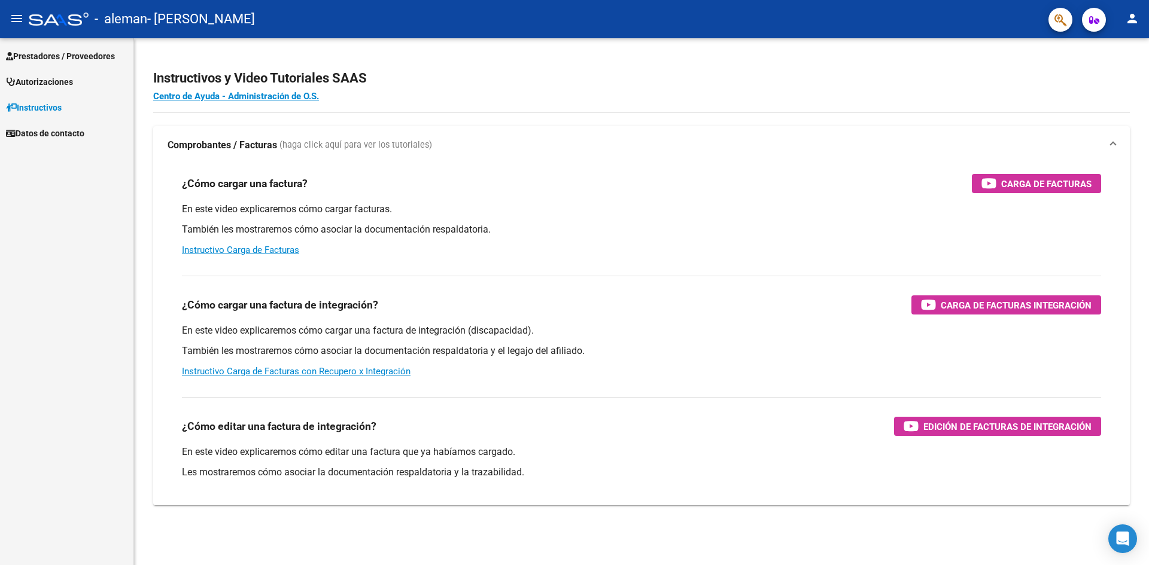
click at [48, 54] on span "Prestadores / Proveedores" at bounding box center [60, 56] width 109 height 13
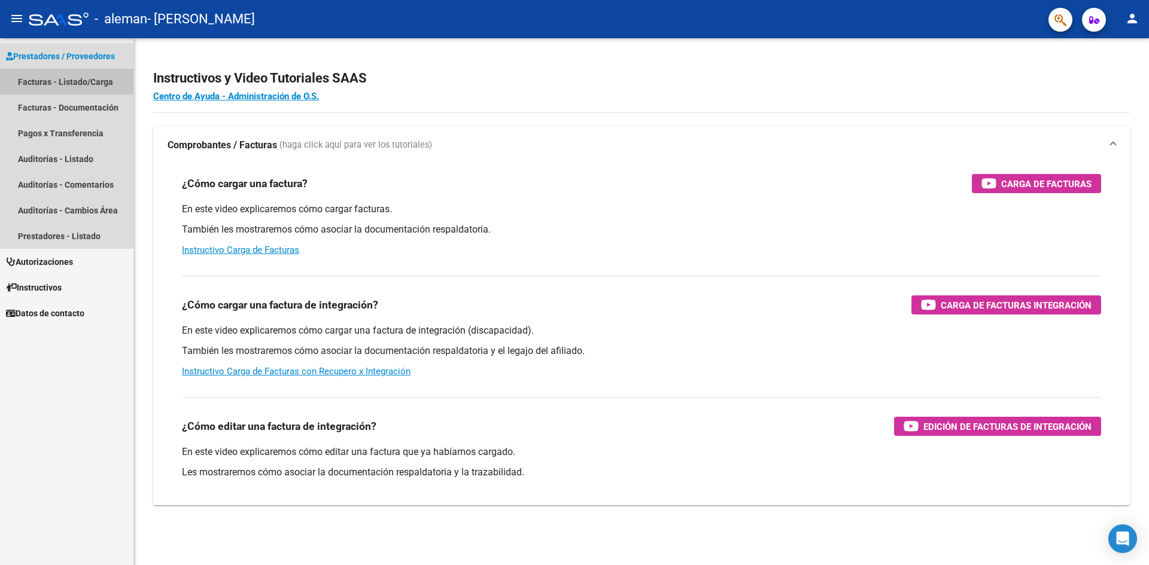
click at [69, 74] on link "Facturas - Listado/Carga" at bounding box center [66, 82] width 133 height 26
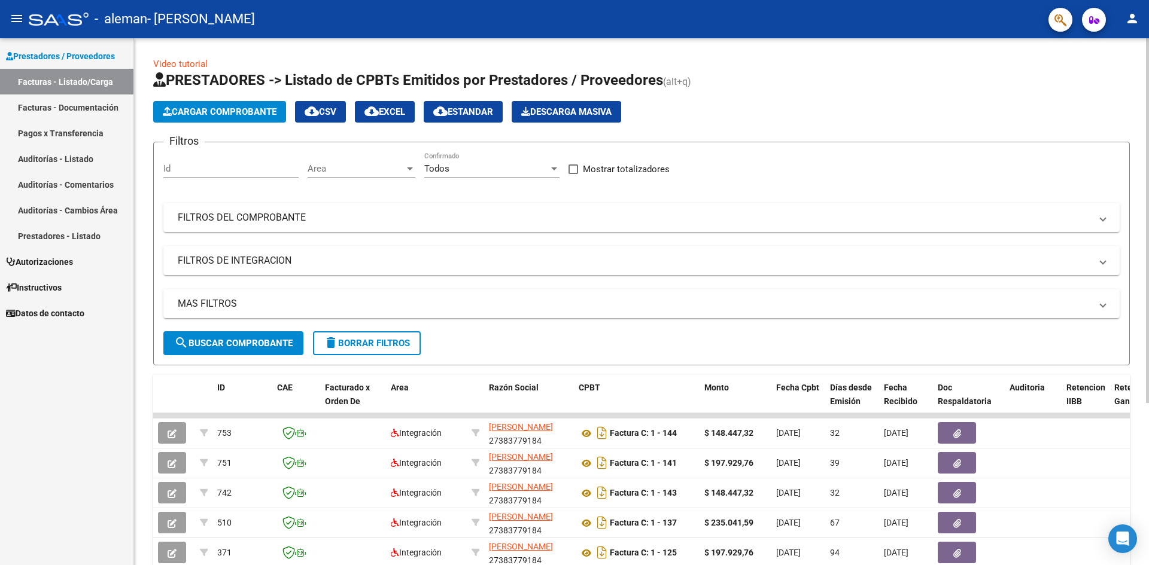
click at [201, 113] on span "Cargar Comprobante" at bounding box center [220, 111] width 114 height 11
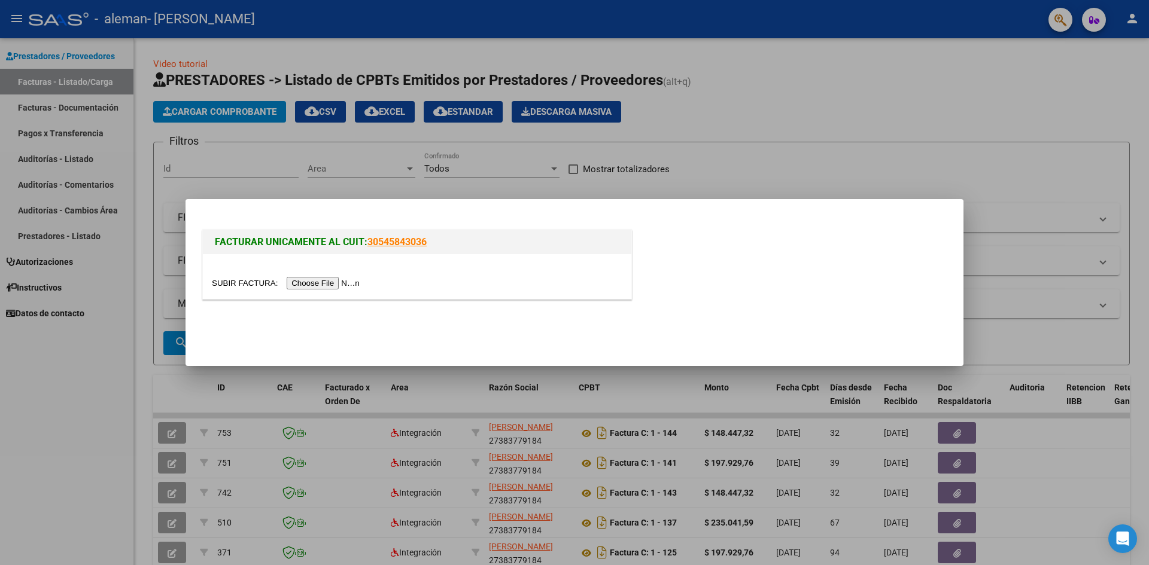
click at [327, 279] on input "file" at bounding box center [287, 283] width 151 height 13
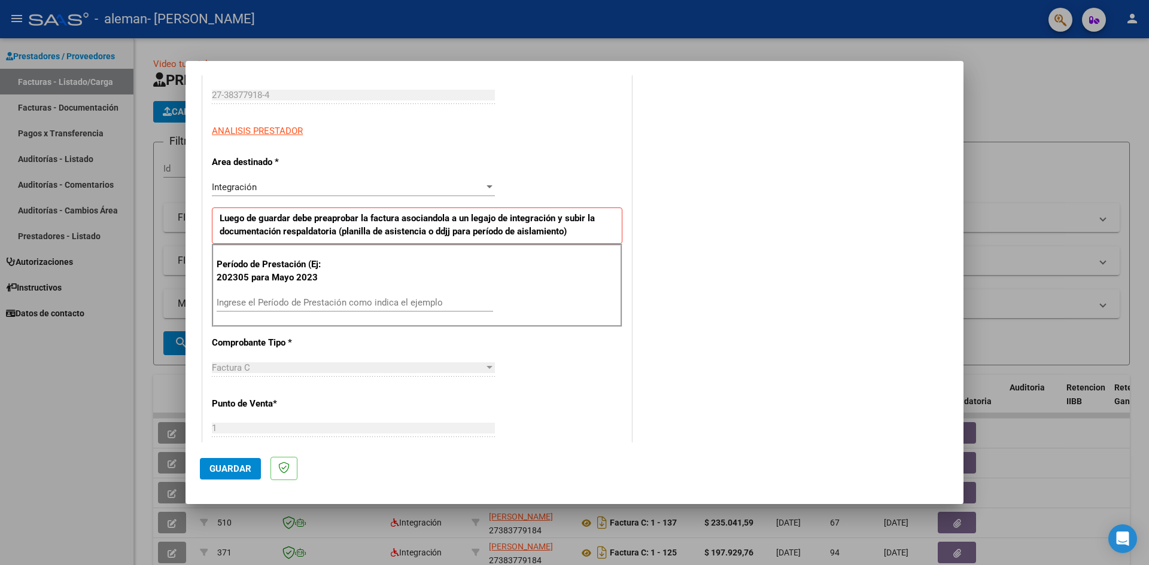
scroll to position [239, 0]
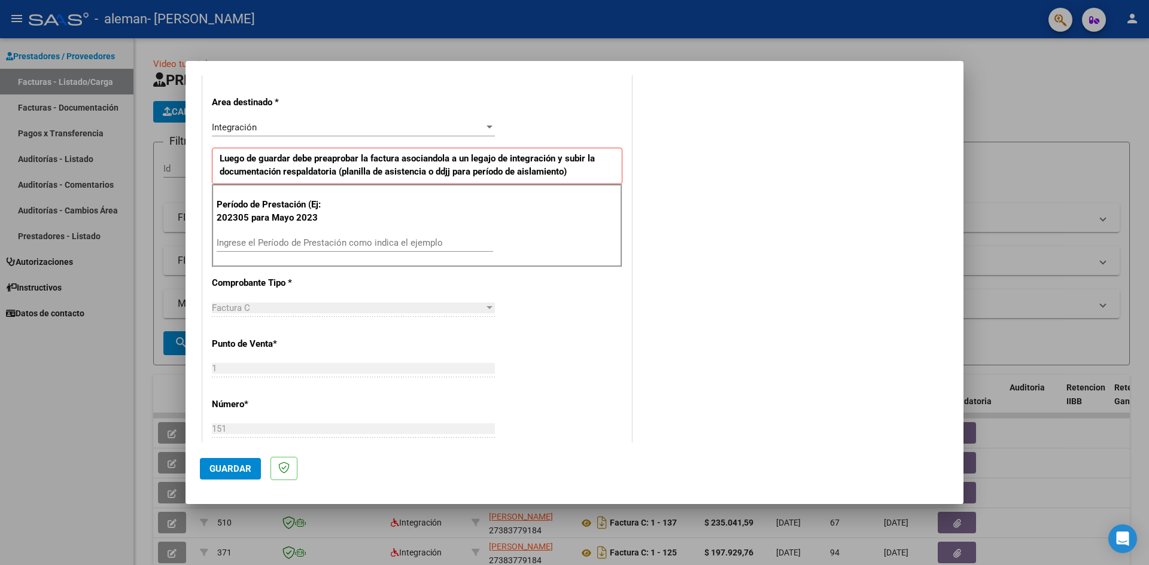
click at [328, 240] on input "Ingrese el Período de Prestación como indica el ejemplo" at bounding box center [355, 242] width 276 height 11
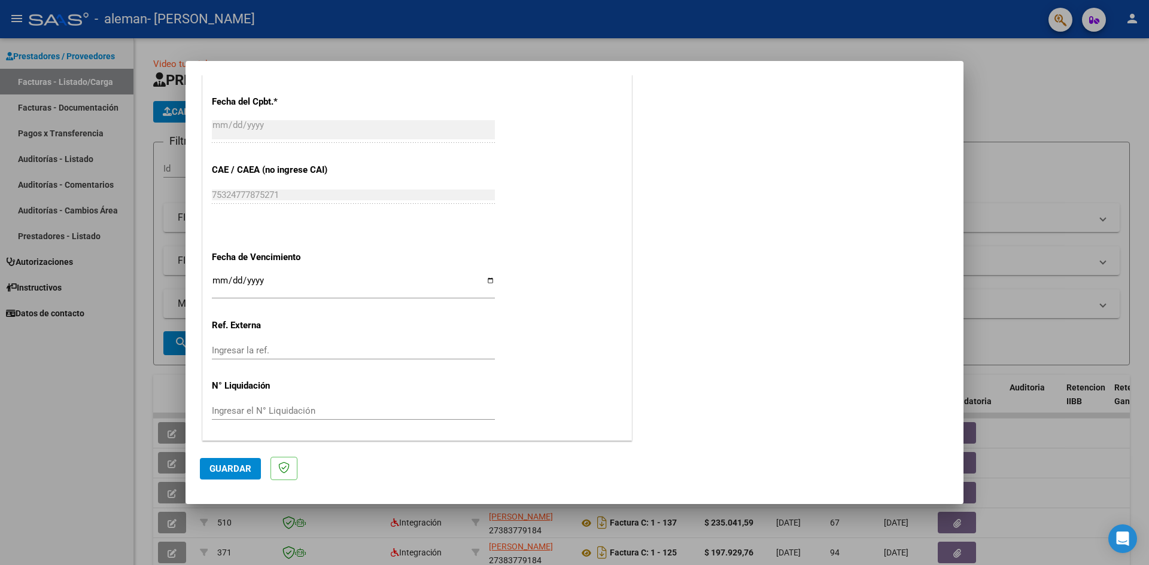
scroll to position [663, 0]
type input "202507"
click at [483, 279] on input "Ingresar la fecha" at bounding box center [353, 284] width 283 height 19
click at [488, 278] on input "Ingresar la fecha" at bounding box center [353, 284] width 283 height 19
type input "[DATE]"
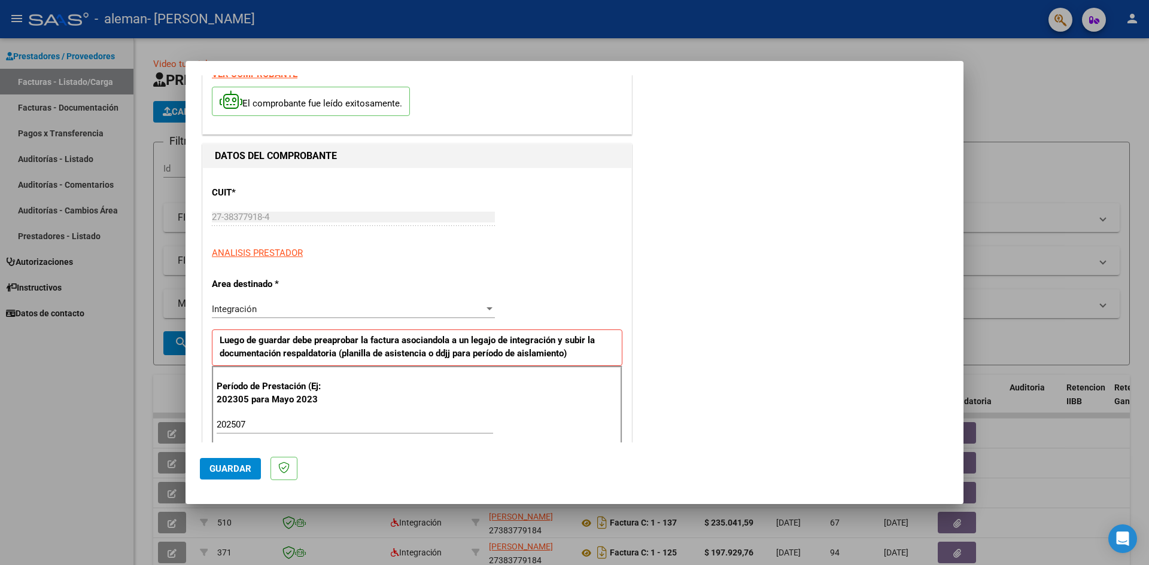
scroll to position [0, 0]
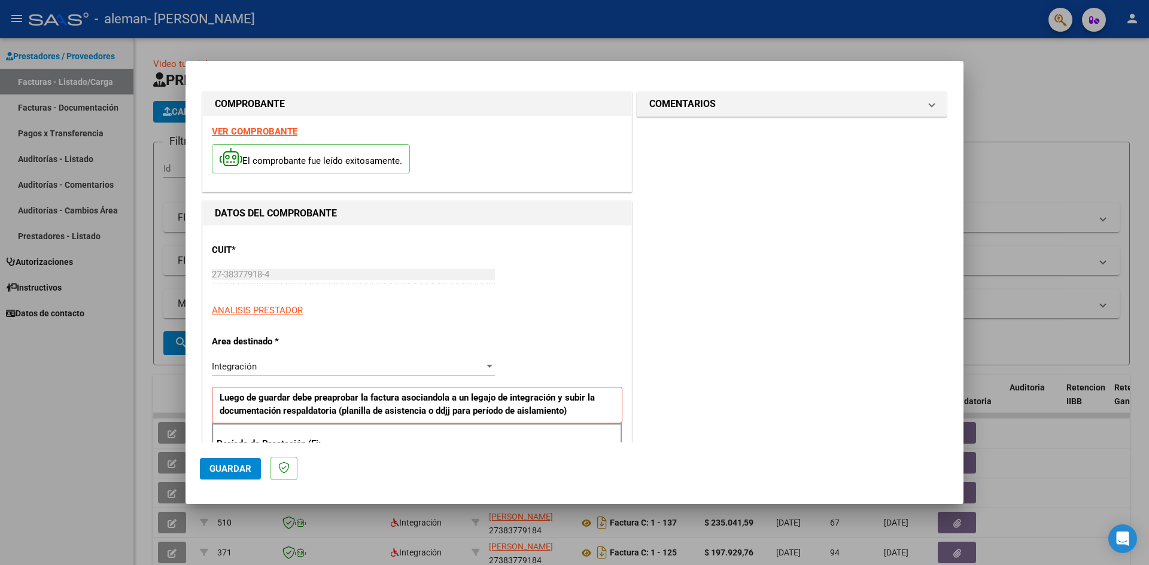
click at [235, 473] on span "Guardar" at bounding box center [230, 469] width 42 height 11
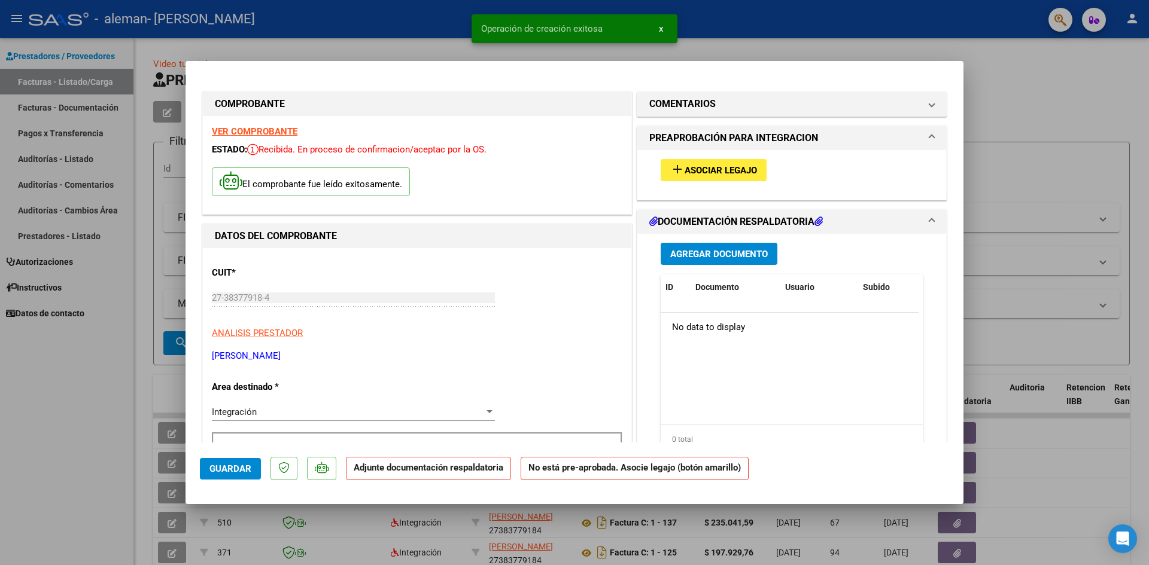
click at [713, 168] on span "Asociar Legajo" at bounding box center [720, 170] width 72 height 11
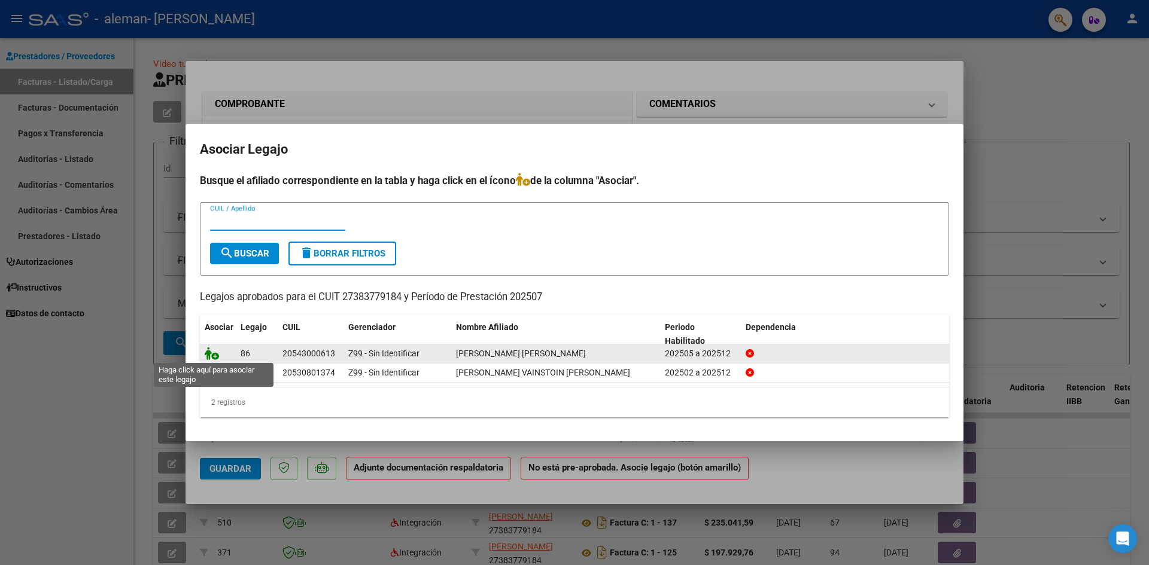
click at [216, 355] on icon at bounding box center [212, 353] width 14 height 13
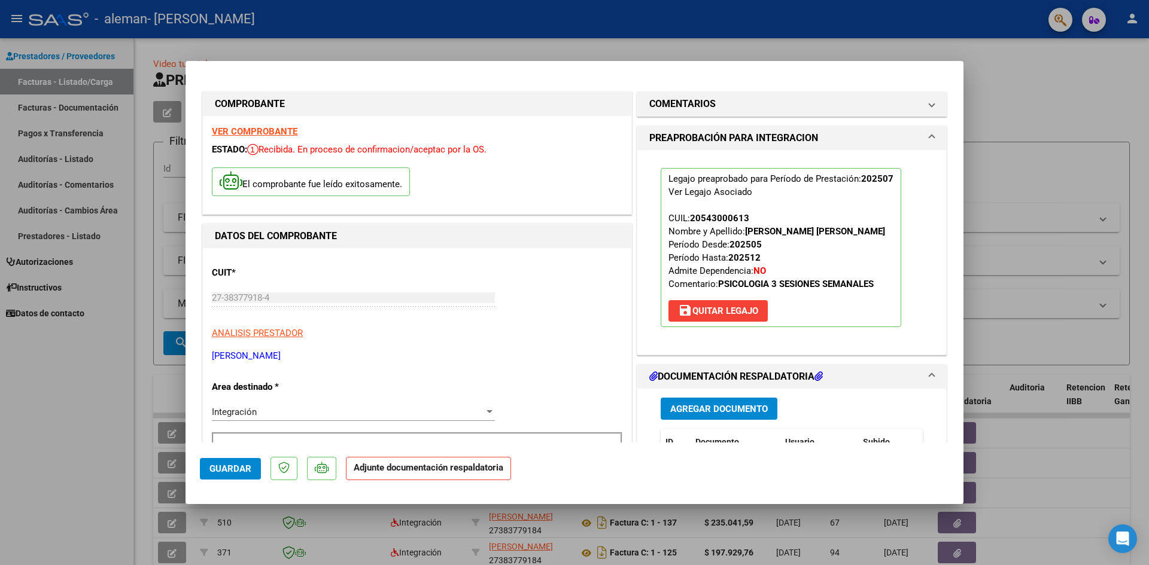
click at [268, 129] on strong "VER COMPROBANTE" at bounding box center [255, 131] width 86 height 11
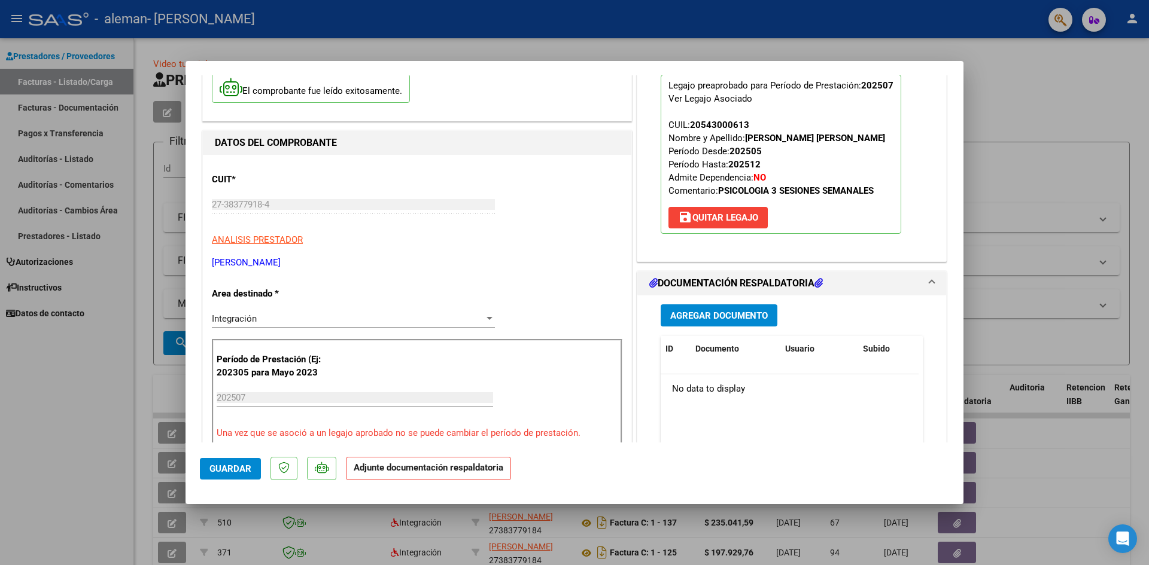
scroll to position [179, 0]
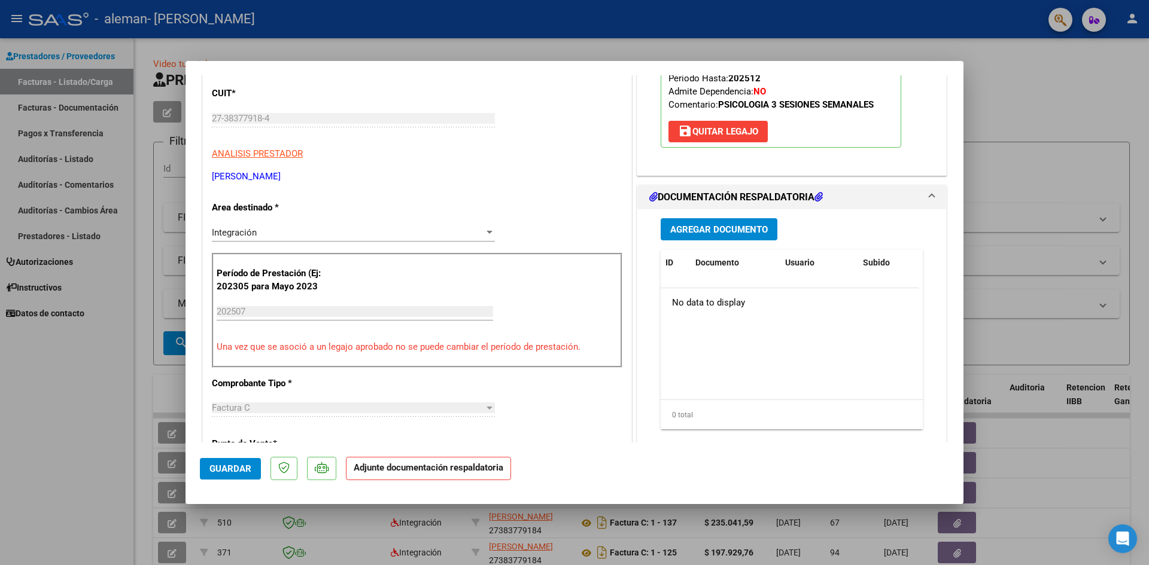
click at [732, 240] on div "Agregar Documento ID Documento Usuario Subido Acción No data to display 0 total…" at bounding box center [791, 328] width 280 height 239
click at [728, 231] on span "Agregar Documento" at bounding box center [719, 229] width 98 height 11
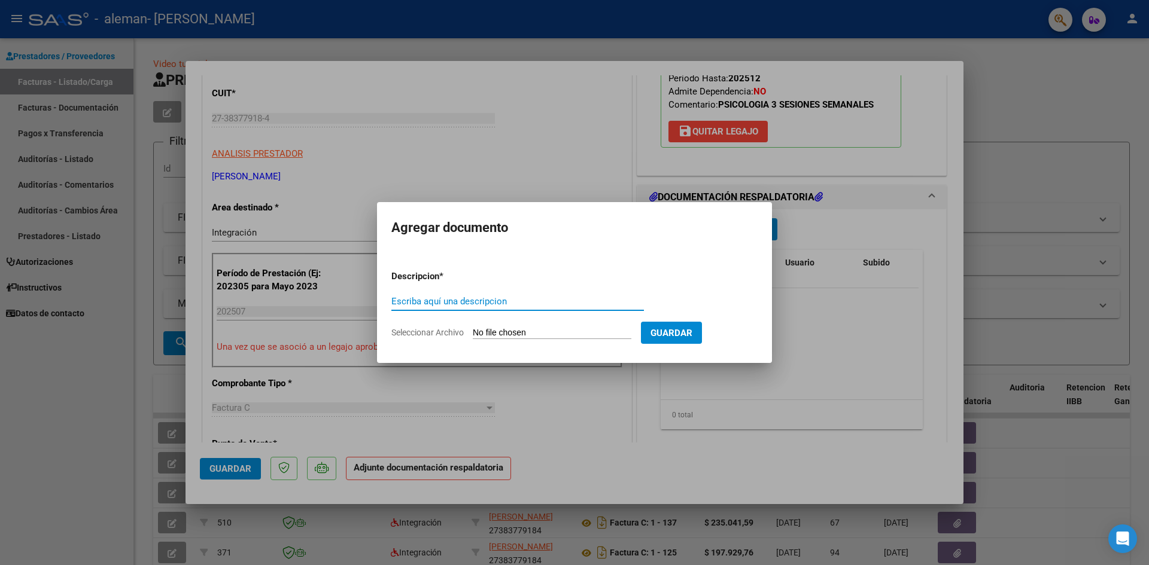
click at [510, 330] on input "Seleccionar Archivo" at bounding box center [552, 333] width 159 height 11
type input "C:\fakepath\Planilla de Asistencia _Julio_Juan [PERSON_NAME].pdf"
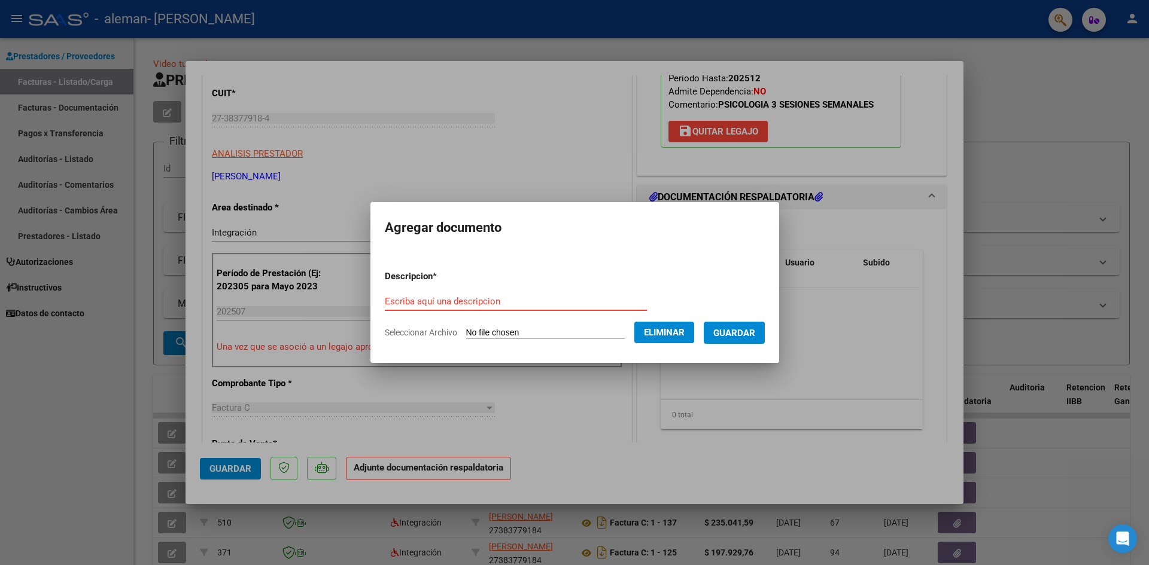
click at [449, 301] on input "Escriba aquí una descripcion" at bounding box center [516, 301] width 262 height 11
type input "Planilla de Asistencia"
click at [746, 334] on span "Guardar" at bounding box center [734, 333] width 42 height 11
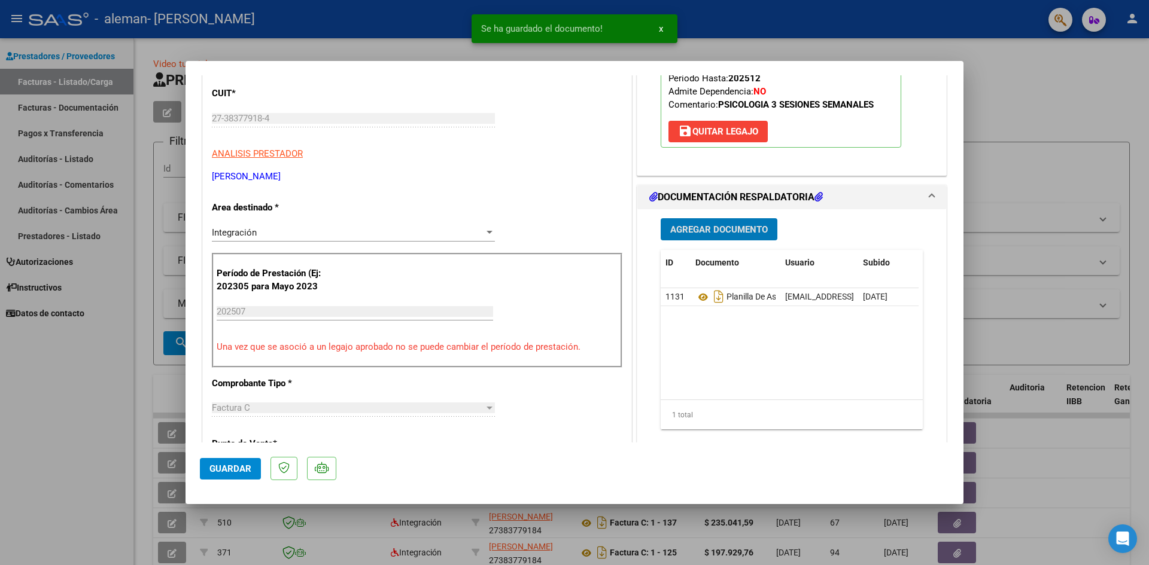
scroll to position [299, 0]
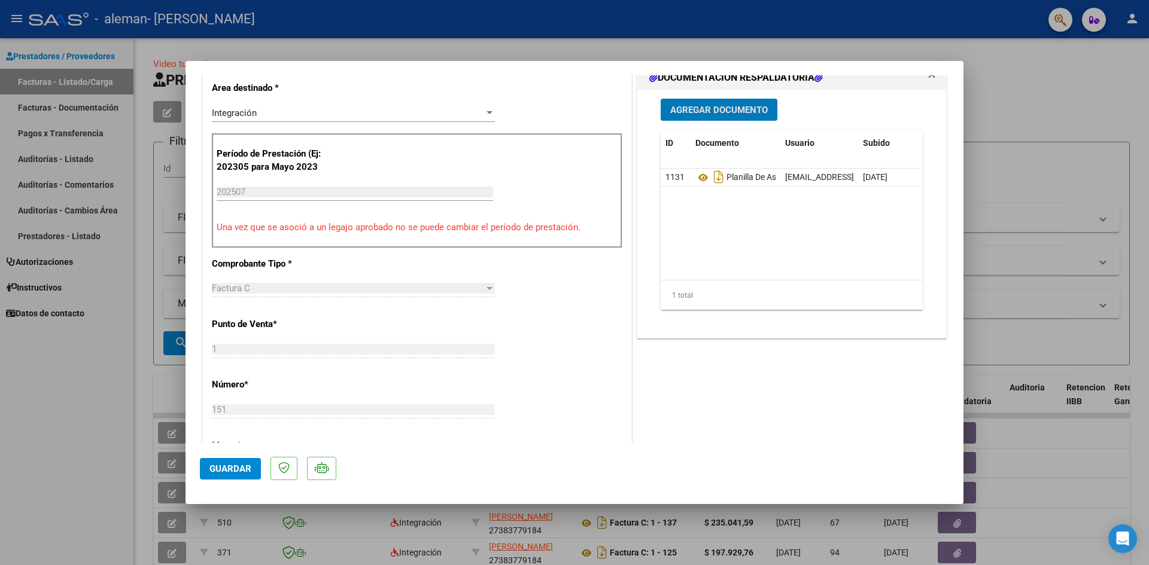
click at [229, 466] on span "Guardar" at bounding box center [230, 469] width 42 height 11
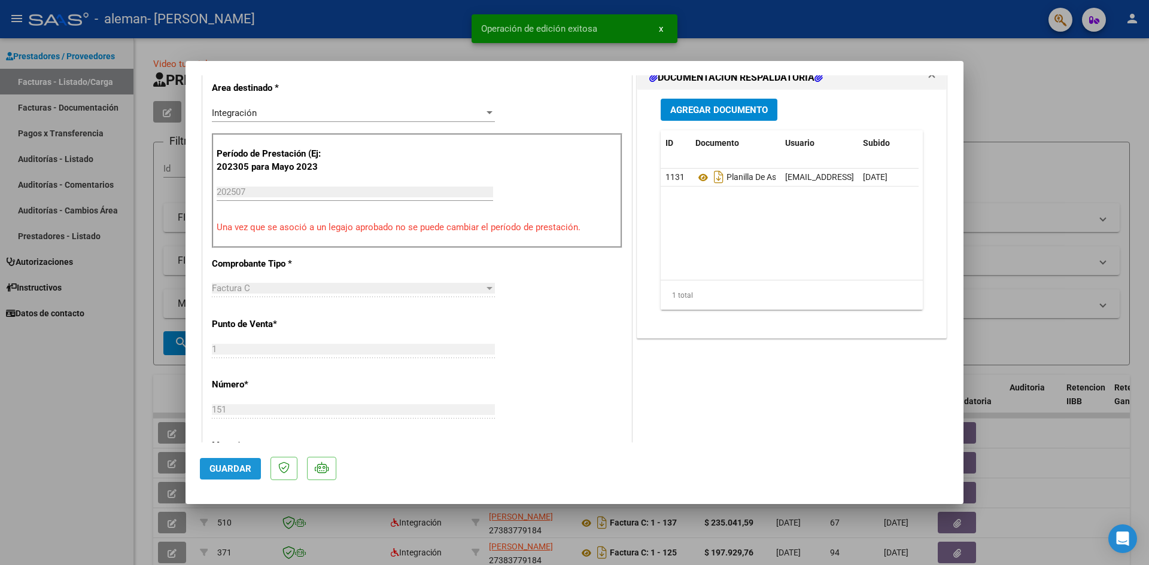
click at [232, 471] on span "Guardar" at bounding box center [230, 469] width 42 height 11
click at [1031, 95] on div at bounding box center [574, 282] width 1149 height 565
type input "$ 0,00"
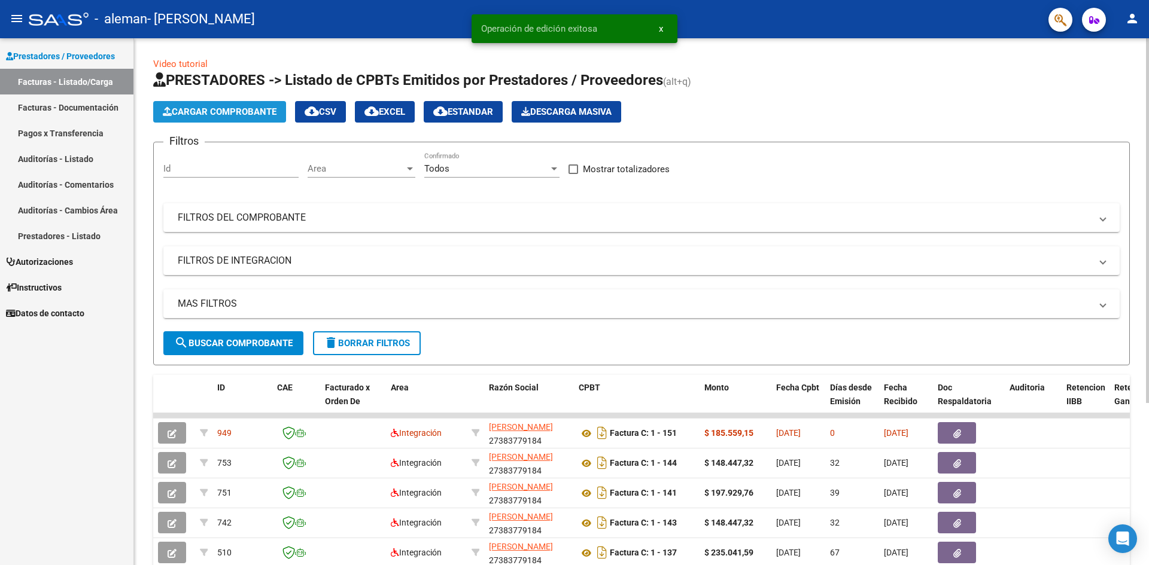
click at [223, 105] on button "Cargar Comprobante" at bounding box center [219, 112] width 133 height 22
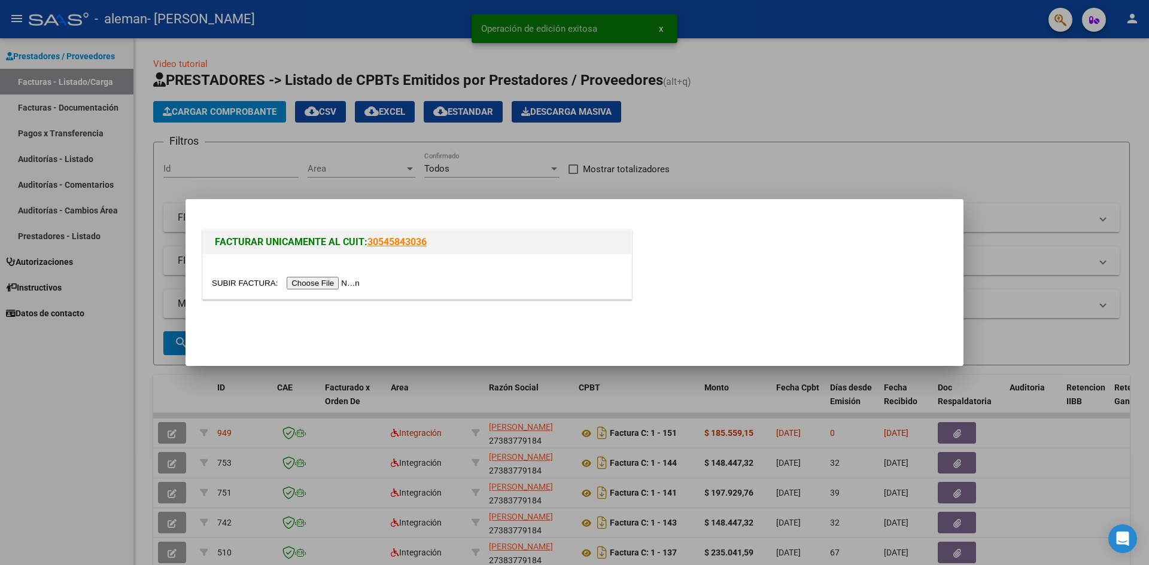
click at [328, 283] on input "file" at bounding box center [287, 283] width 151 height 13
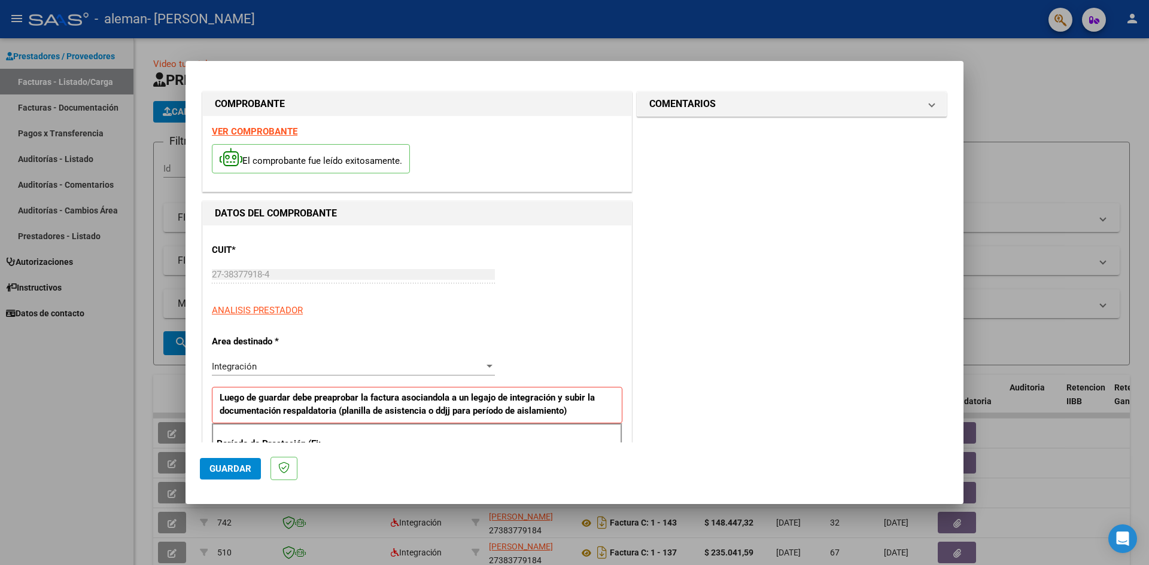
click at [273, 130] on strong "VER COMPROBANTE" at bounding box center [255, 131] width 86 height 11
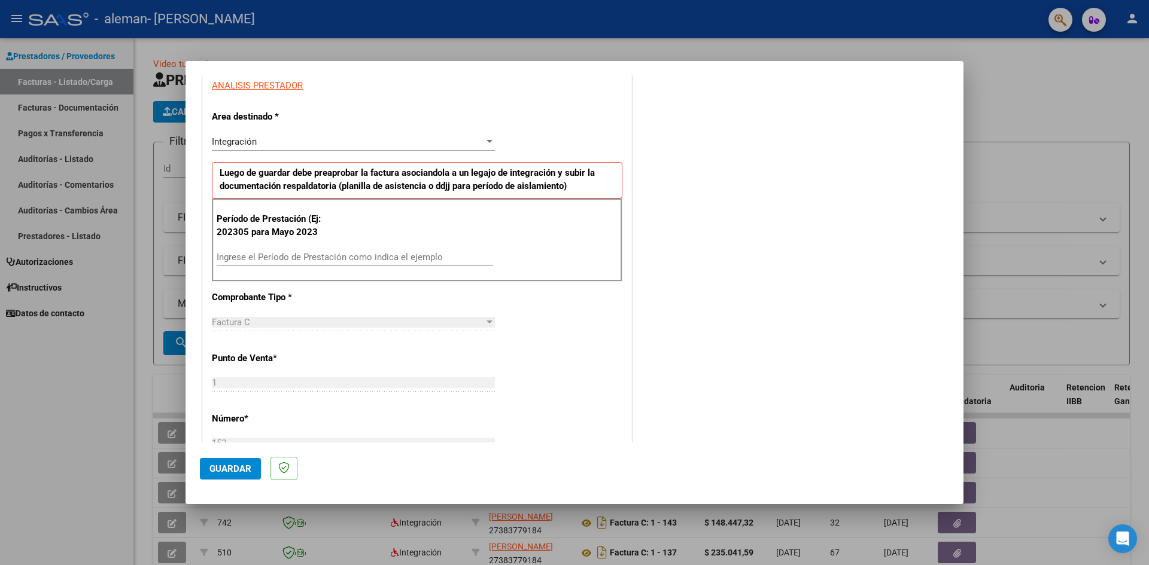
scroll to position [239, 0]
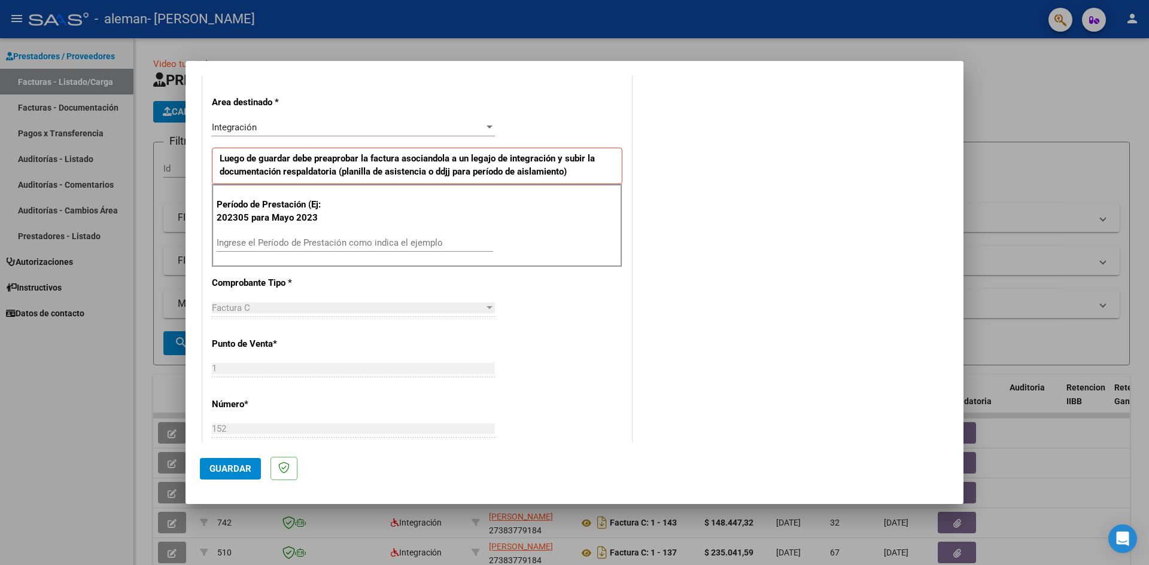
click at [340, 236] on div "Ingrese el Período de Prestación como indica el ejemplo" at bounding box center [355, 243] width 276 height 18
type input "202507"
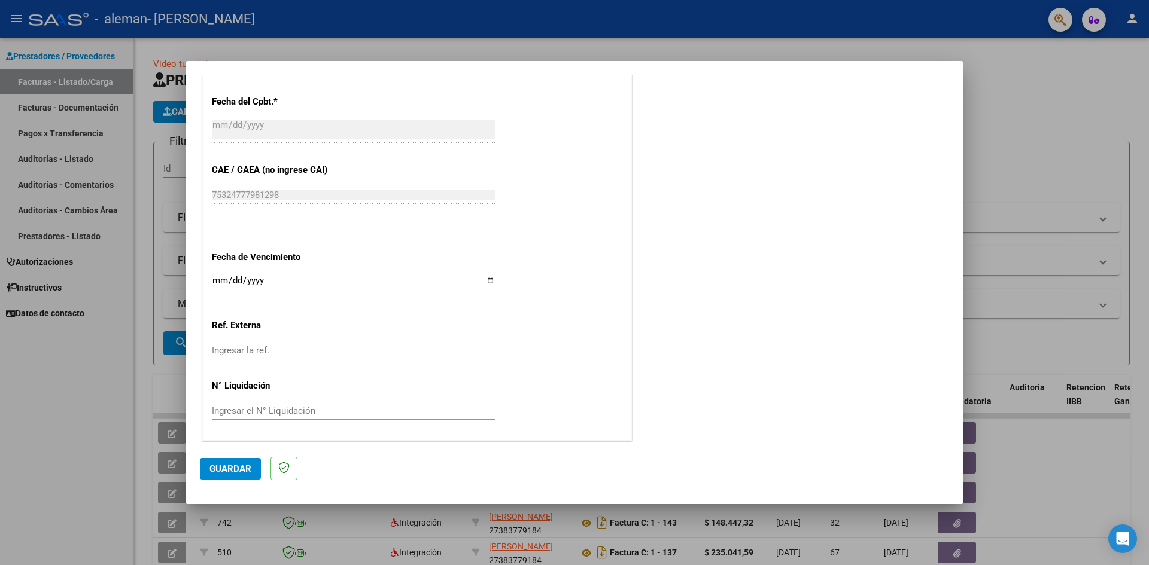
scroll to position [663, 0]
click at [486, 276] on input "Ingresar la fecha" at bounding box center [353, 284] width 283 height 19
type input "[DATE]"
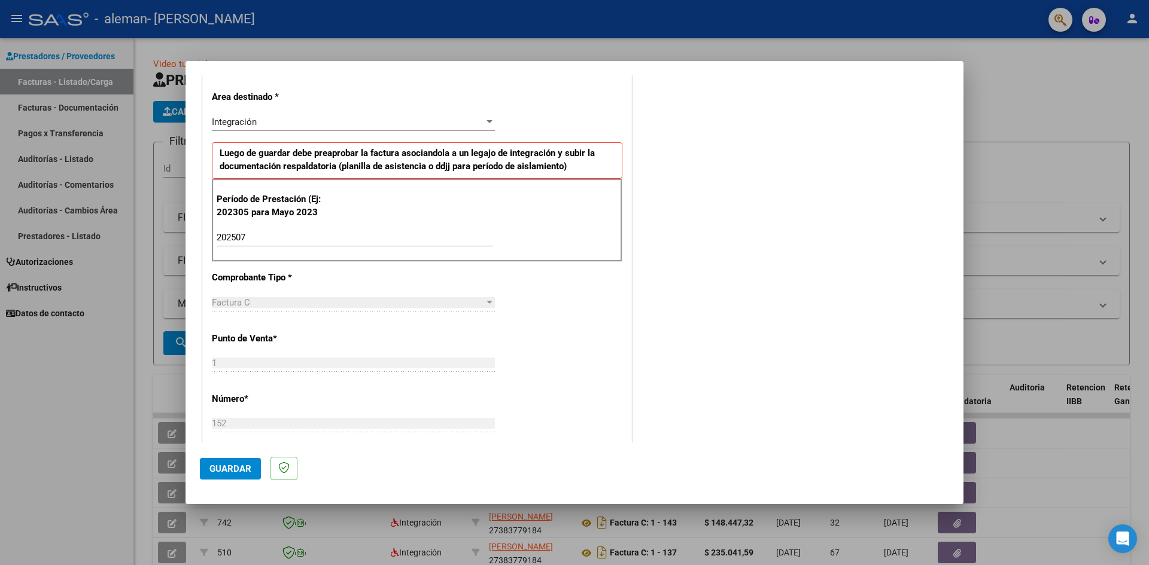
scroll to position [125, 0]
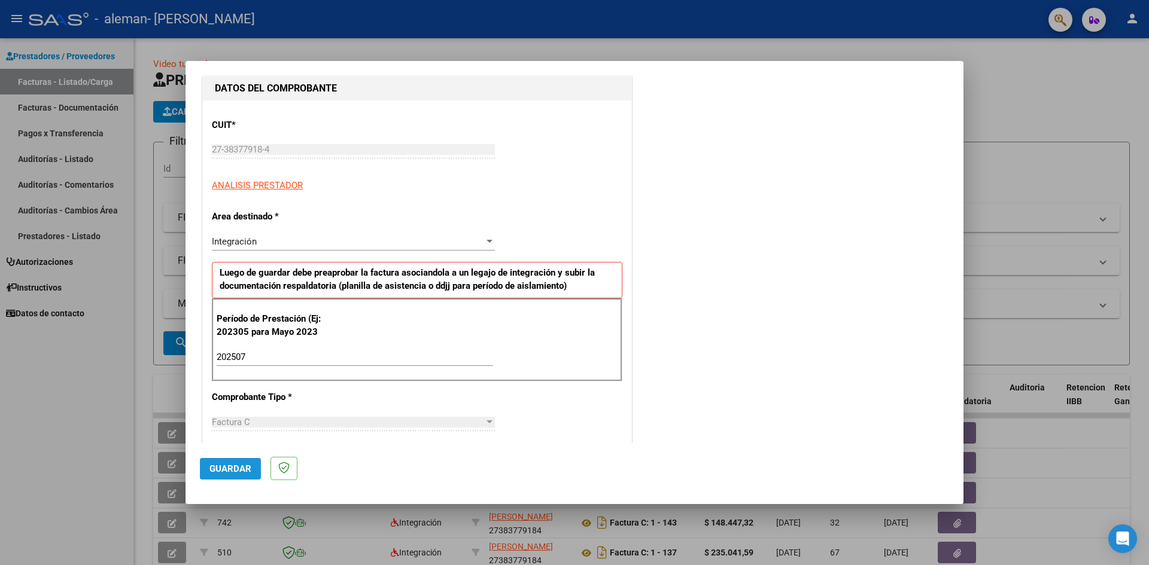
click at [224, 472] on span "Guardar" at bounding box center [230, 469] width 42 height 11
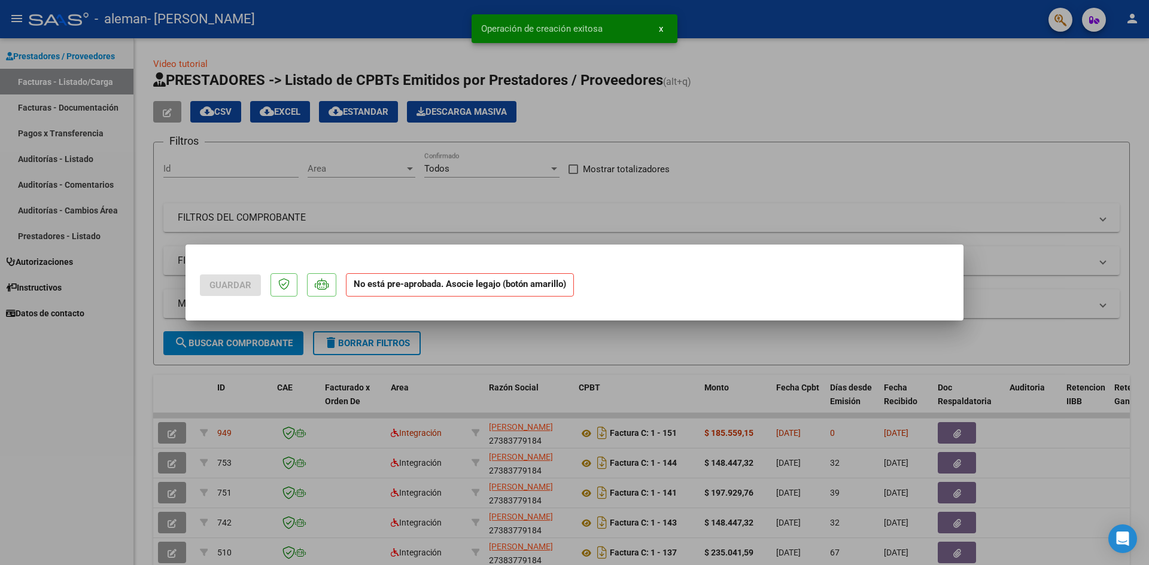
scroll to position [0, 0]
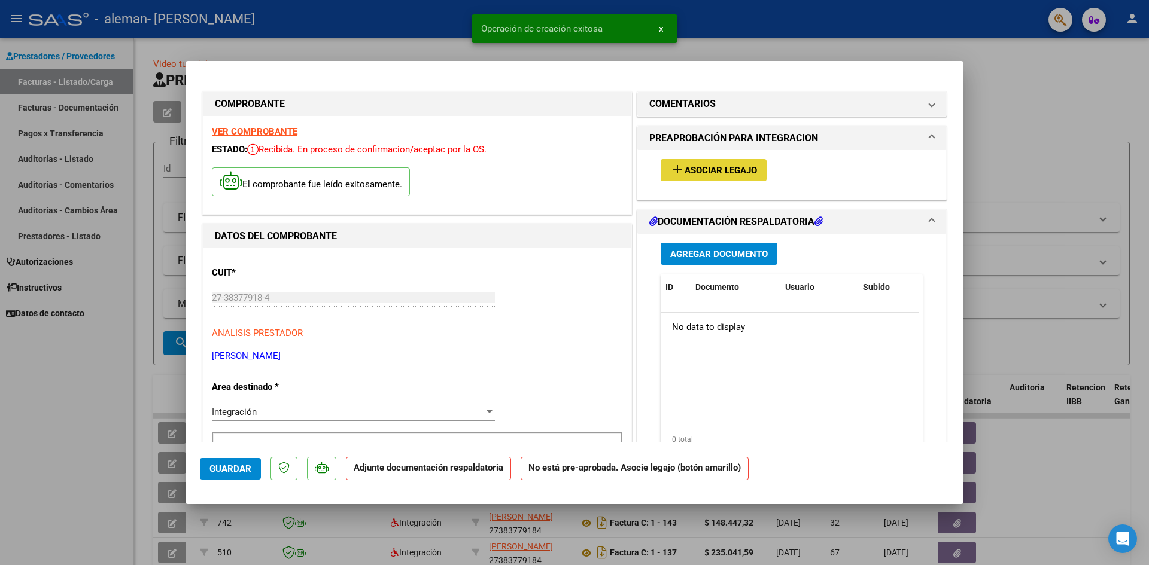
click at [701, 172] on span "Asociar Legajo" at bounding box center [720, 170] width 72 height 11
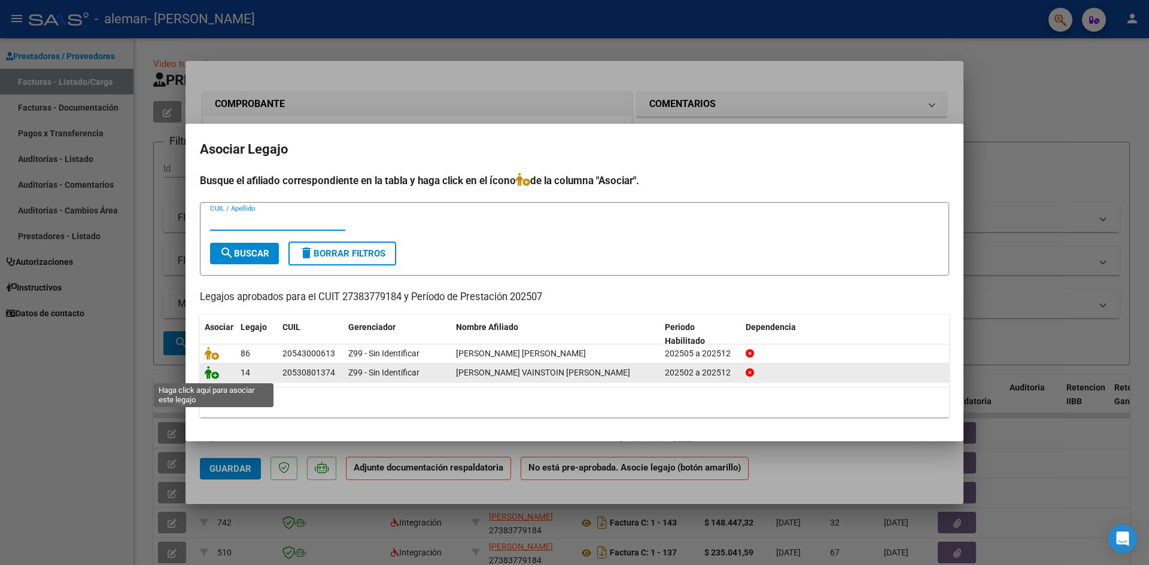
click at [215, 377] on icon at bounding box center [212, 372] width 14 height 13
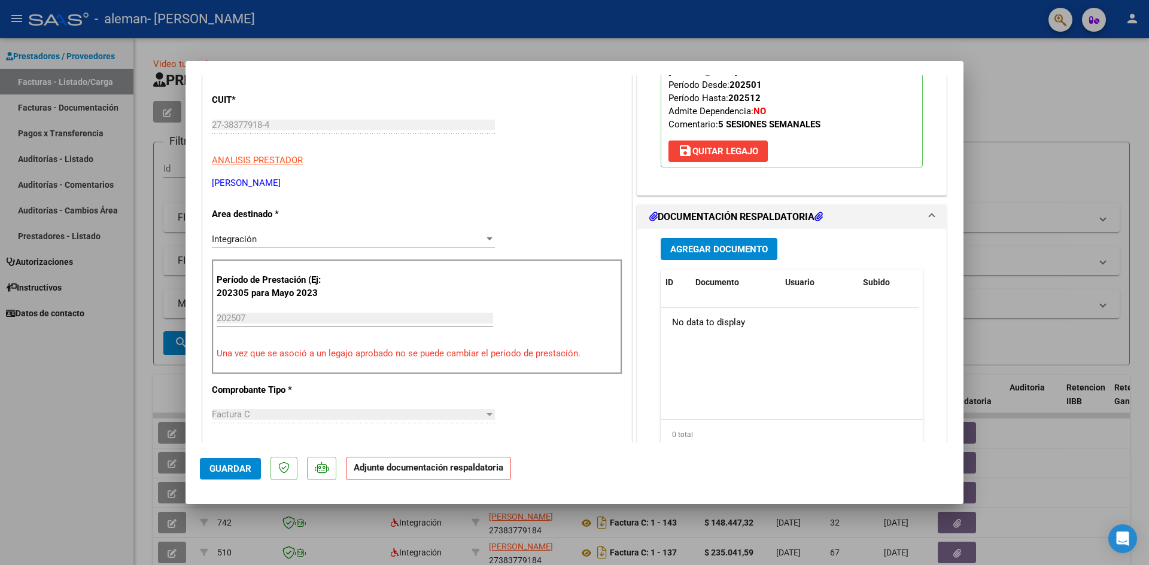
scroll to position [179, 0]
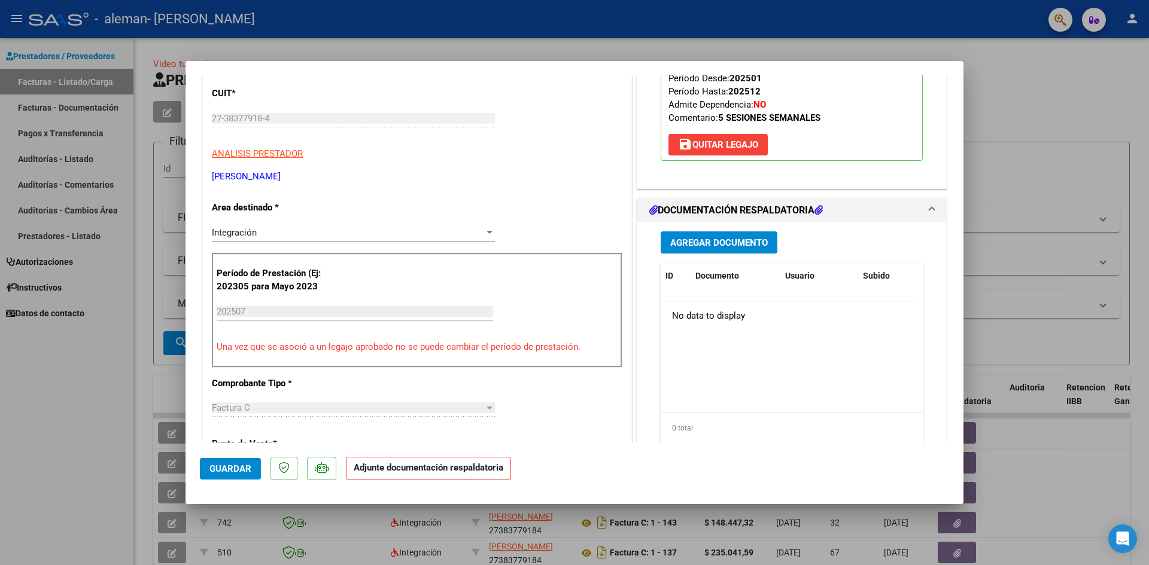
click at [724, 237] on span "Agregar Documento" at bounding box center [719, 242] width 98 height 11
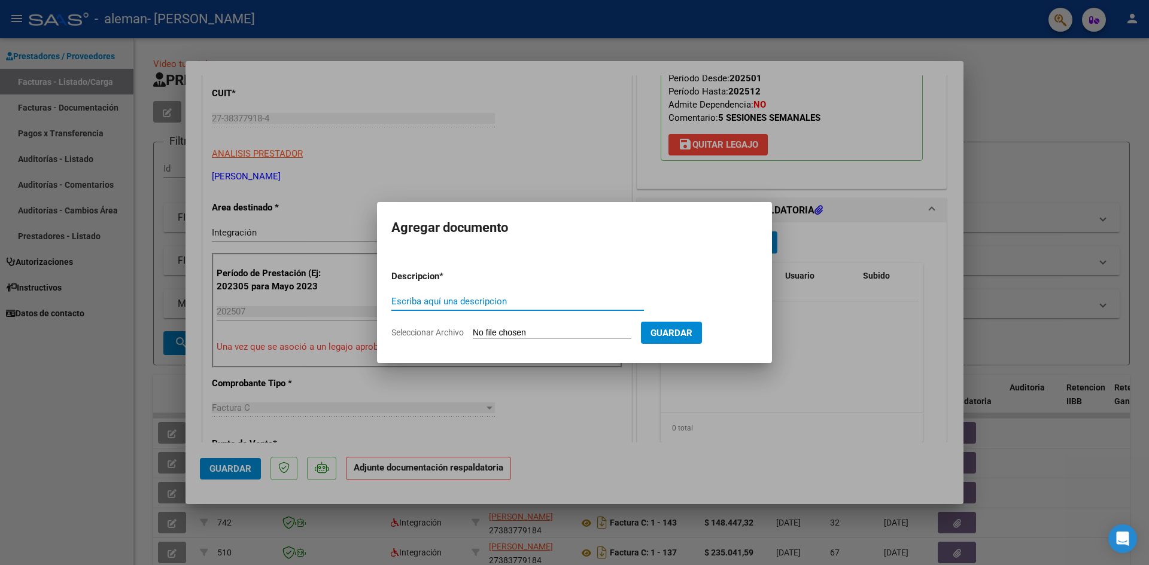
click at [527, 330] on input "Seleccionar Archivo" at bounding box center [552, 333] width 159 height 11
type input "C:\fakepath\Planilla de Asistencia_Julio_Giovanni [PERSON_NAME] Vainstoin.pdf"
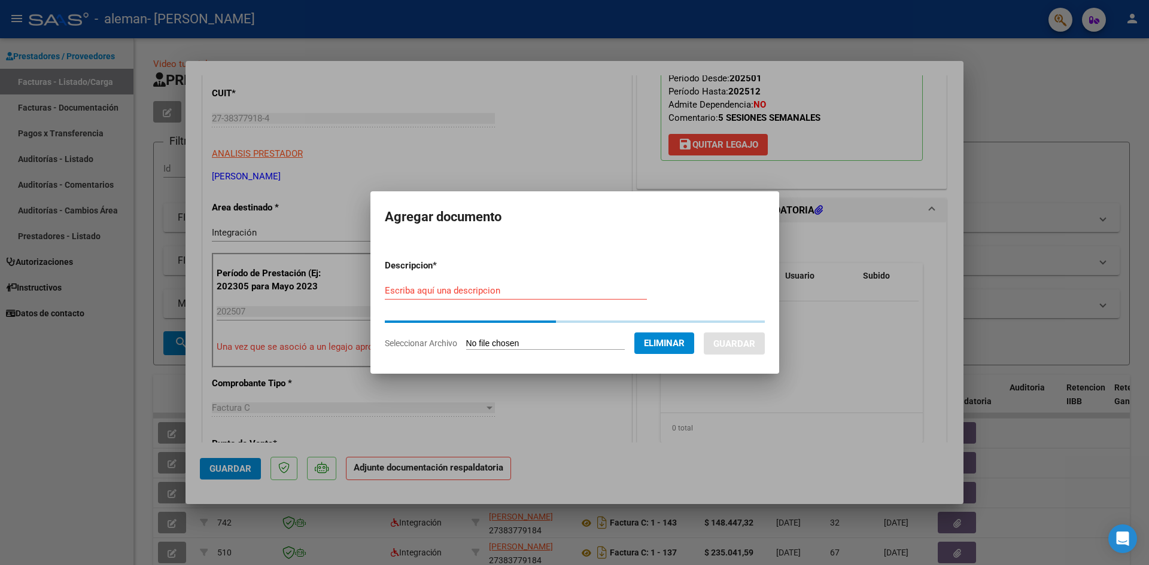
click at [474, 292] on input "Escriba aquí una descripcion" at bounding box center [516, 290] width 262 height 11
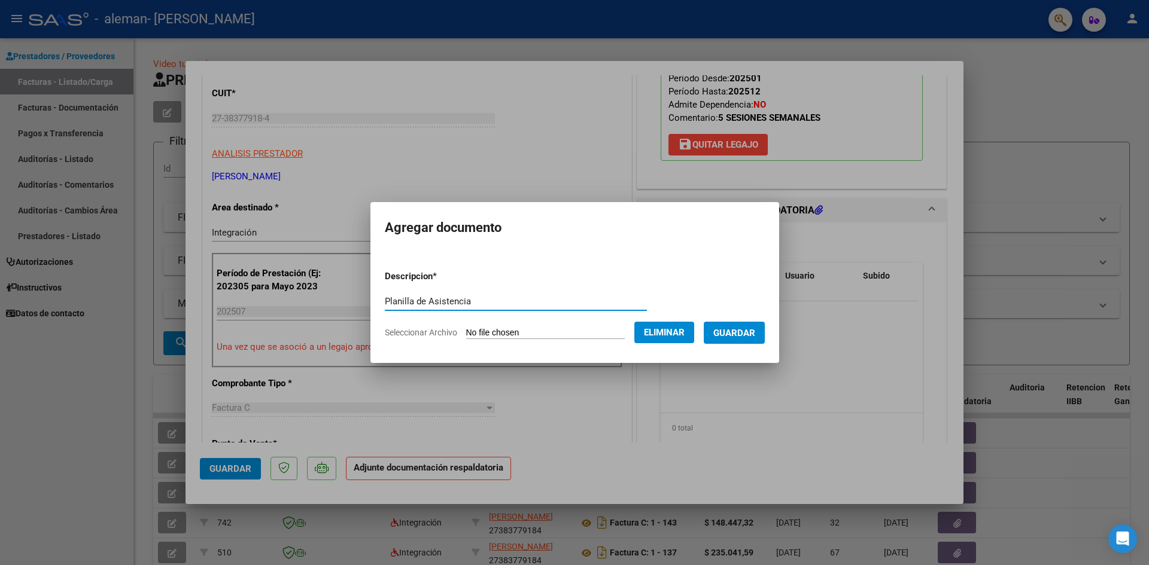
type input "Planilla de Asistencia"
click at [740, 331] on span "Guardar" at bounding box center [734, 333] width 42 height 11
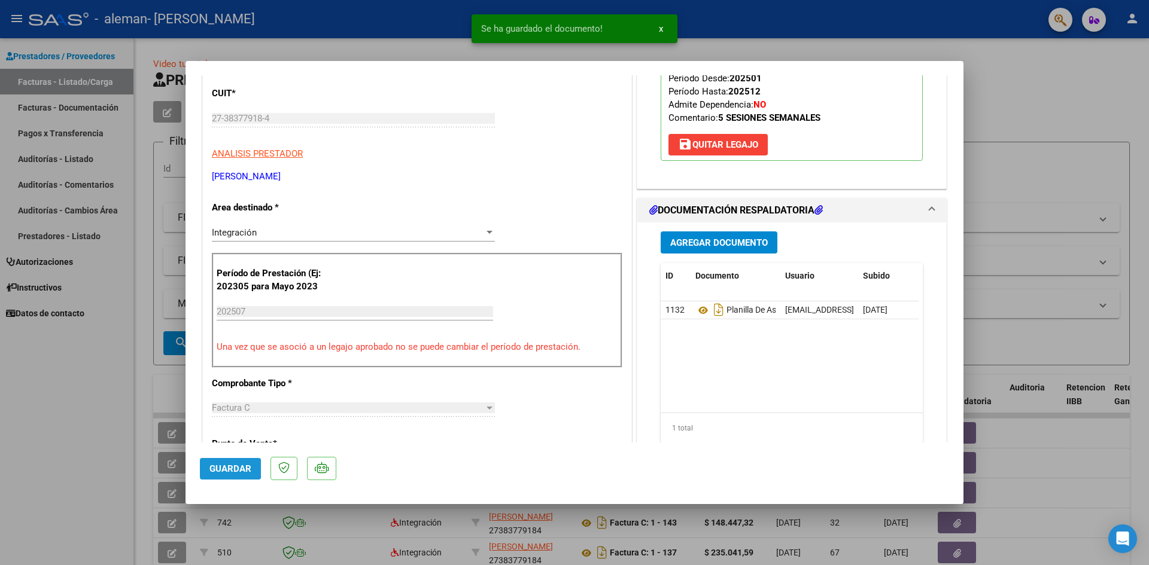
click at [221, 469] on span "Guardar" at bounding box center [230, 469] width 42 height 11
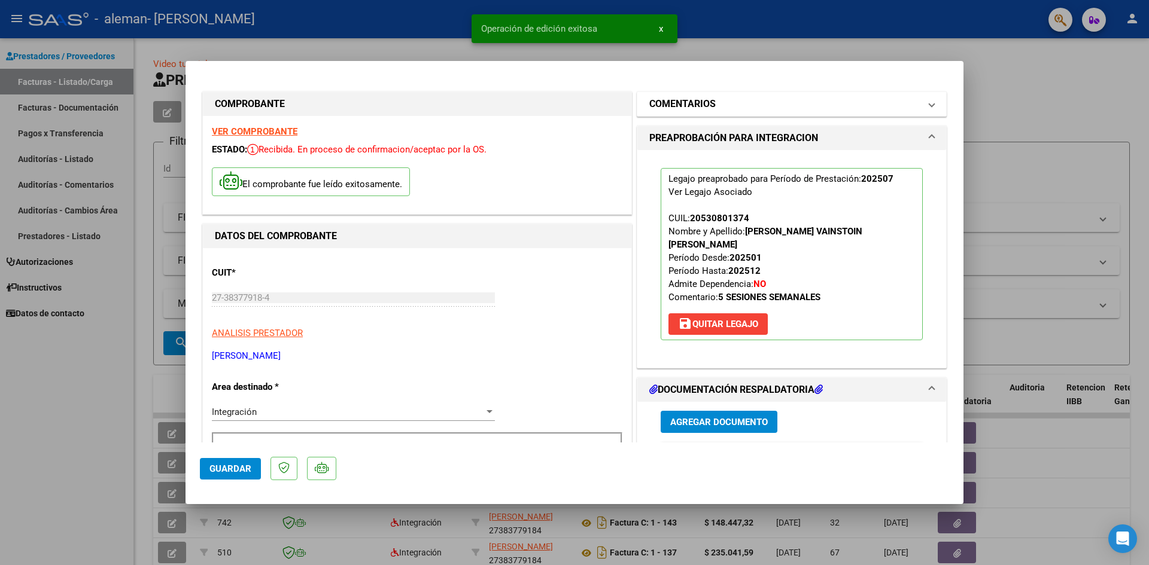
click at [909, 106] on mat-panel-title "COMENTARIOS" at bounding box center [784, 104] width 270 height 14
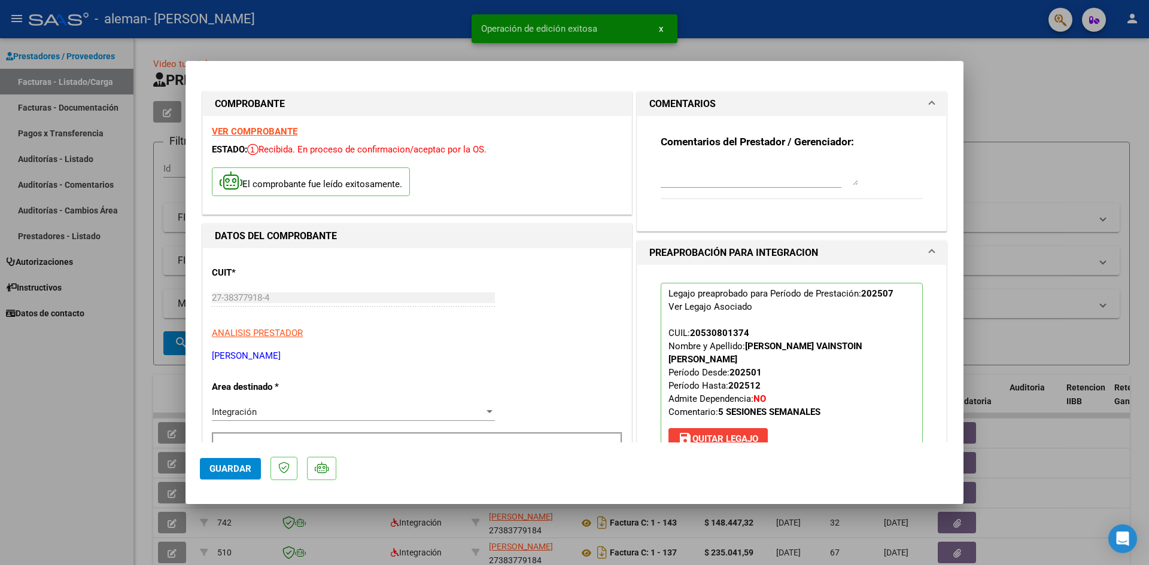
click at [929, 108] on span at bounding box center [931, 104] width 5 height 14
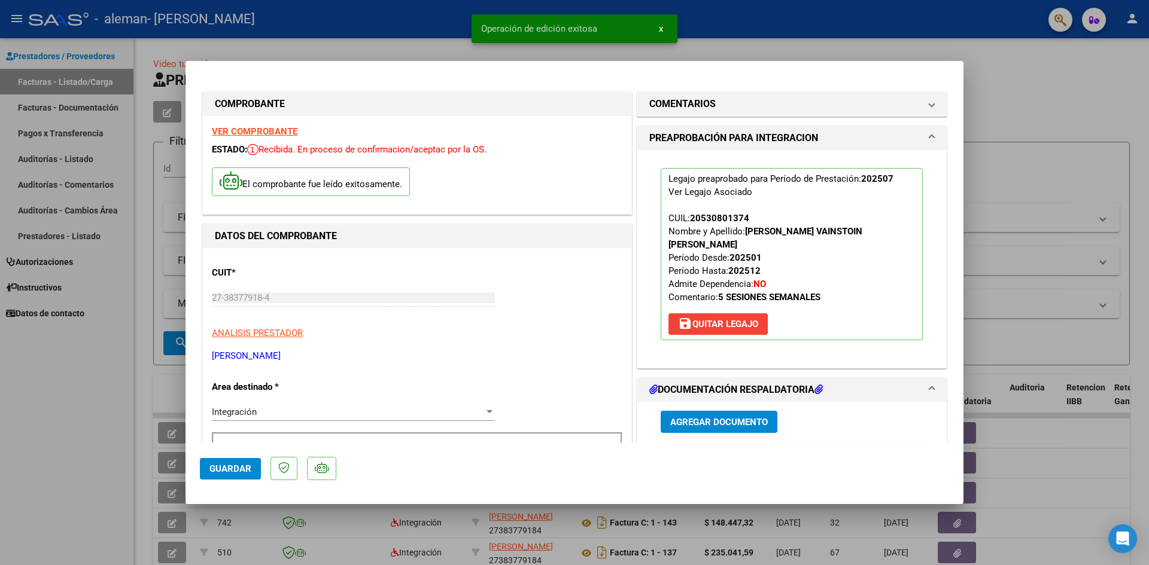
click at [240, 470] on span "Guardar" at bounding box center [230, 469] width 42 height 11
click at [1047, 158] on div at bounding box center [574, 282] width 1149 height 565
type input "$ 0,00"
